Goal: Task Accomplishment & Management: Manage account settings

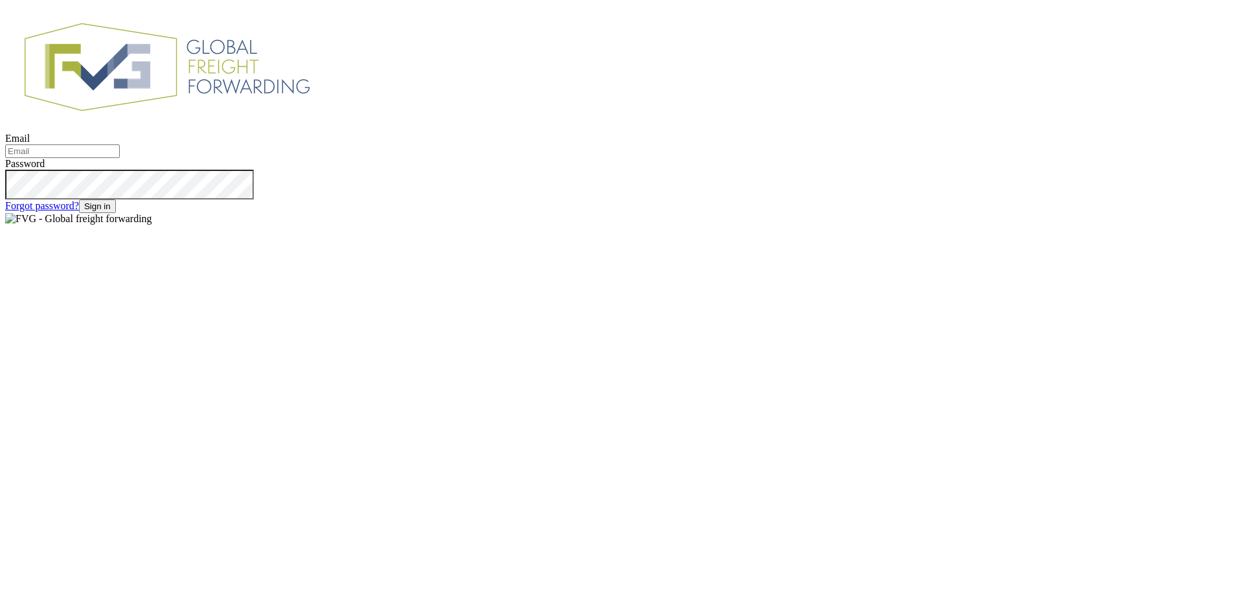
click at [120, 158] on input "Email" at bounding box center [62, 151] width 115 height 14
type input "Asiye@versagroup.be"
click at [116, 213] on button "Sign in" at bounding box center [97, 206] width 37 height 14
